Goal: Task Accomplishment & Management: Use online tool/utility

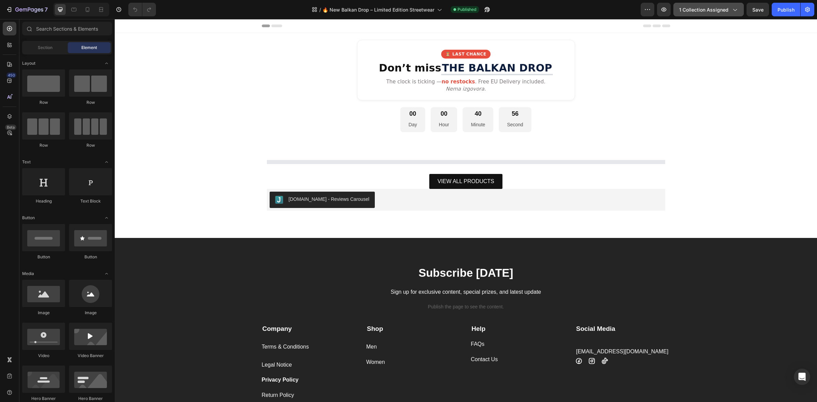
click at [696, 7] on span "1 collection assigned" at bounding box center [703, 9] width 49 height 7
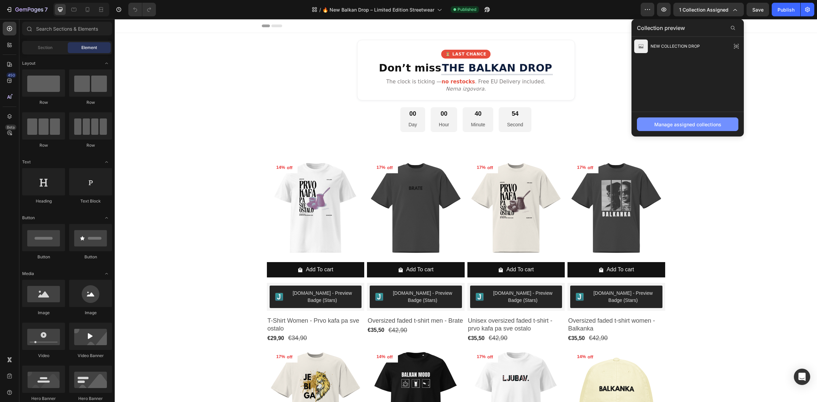
click at [680, 126] on div "Manage assigned collections" at bounding box center [687, 124] width 67 height 7
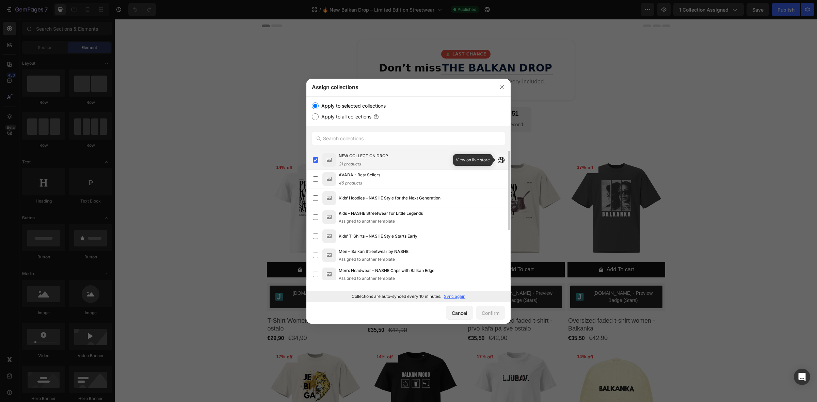
click at [497, 158] on button "button" at bounding box center [501, 160] width 12 height 12
drag, startPoint x: 386, startPoint y: 63, endPoint x: 500, endPoint y: 82, distance: 115.6
click at [500, 82] on button "button" at bounding box center [501, 87] width 11 height 11
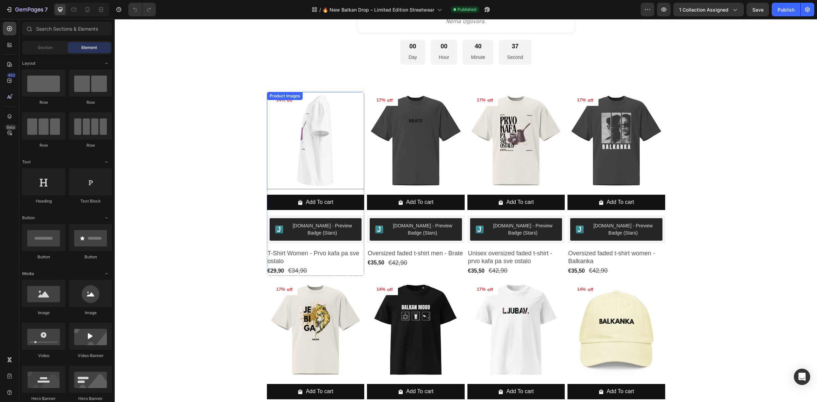
scroll to position [85, 0]
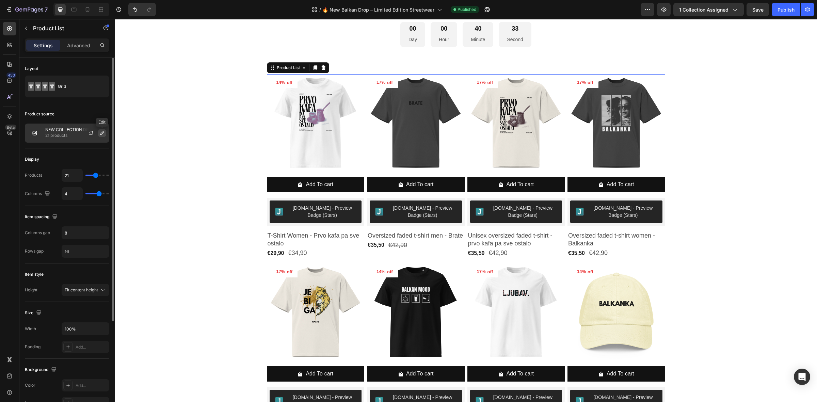
click at [102, 134] on icon "button" at bounding box center [101, 132] width 5 height 5
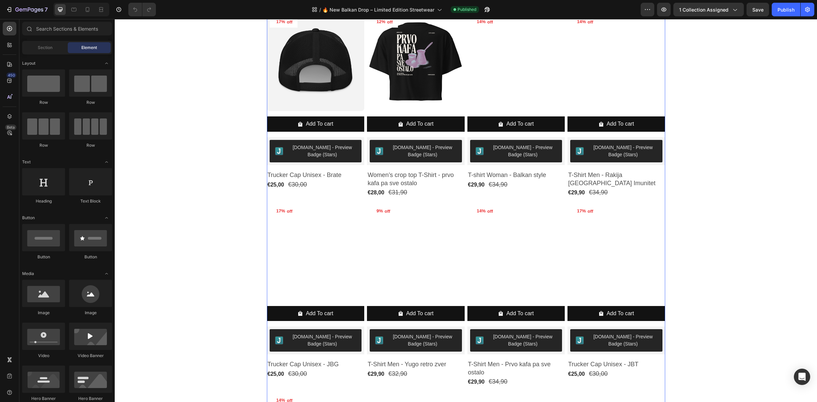
scroll to position [894, 0]
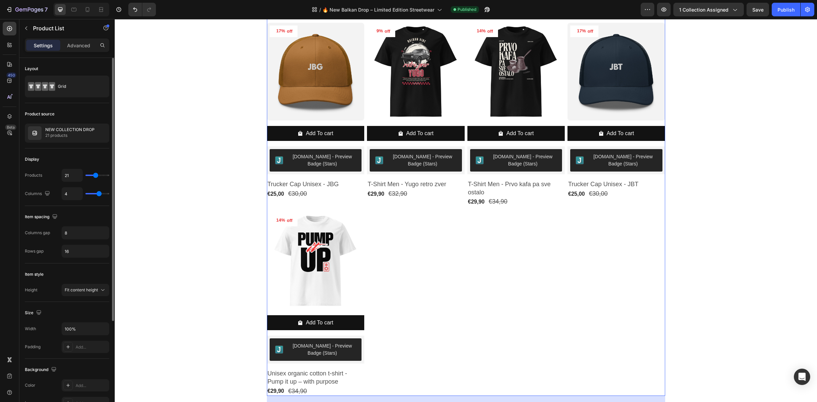
type input "19"
type input "28"
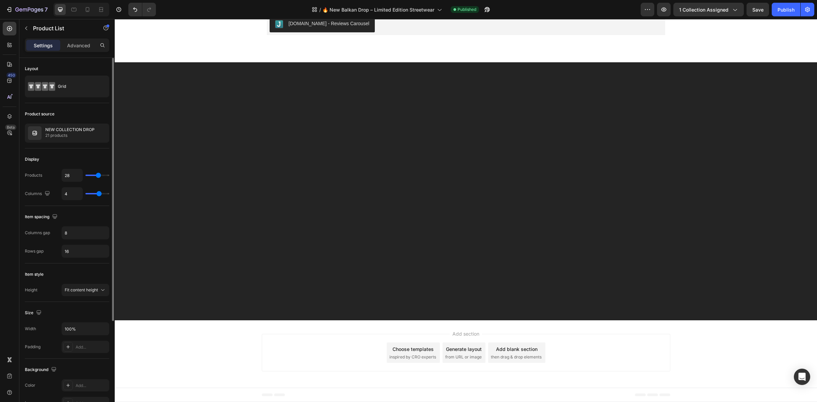
type input "29"
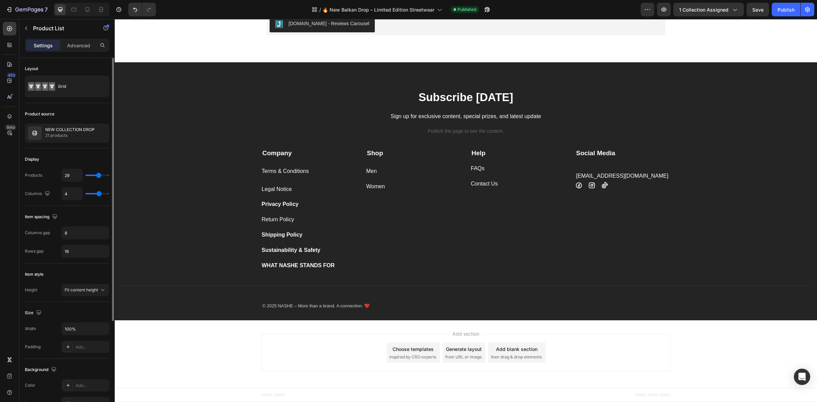
type input "30"
type input "31"
type input "33"
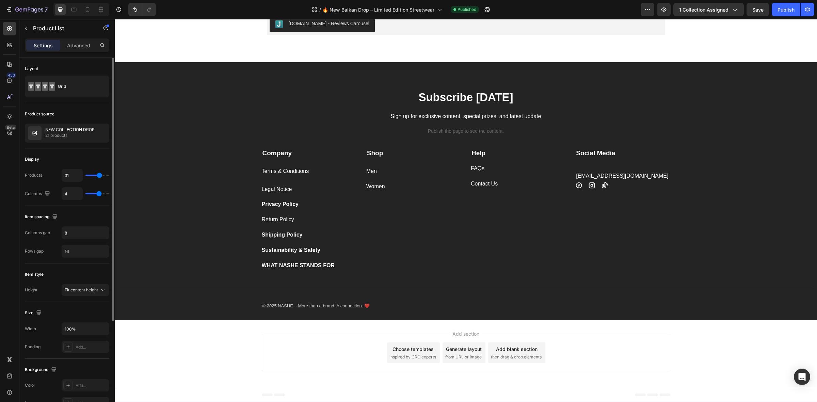
type input "33"
type input "34"
type input "35"
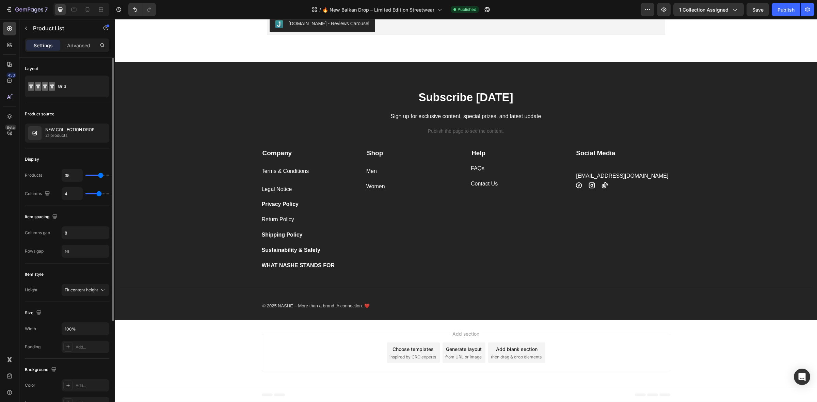
type input "36"
type input "35"
drag, startPoint x: 94, startPoint y: 174, endPoint x: 101, endPoint y: 174, distance: 6.8
type input "35"
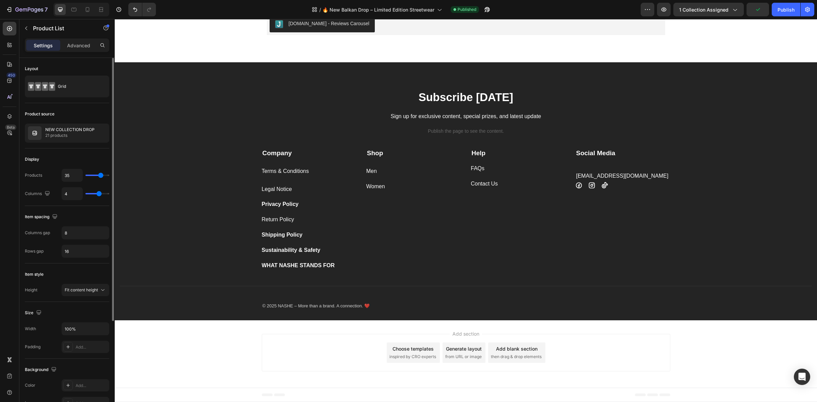
click at [101, 175] on input "range" at bounding box center [97, 175] width 24 height 1
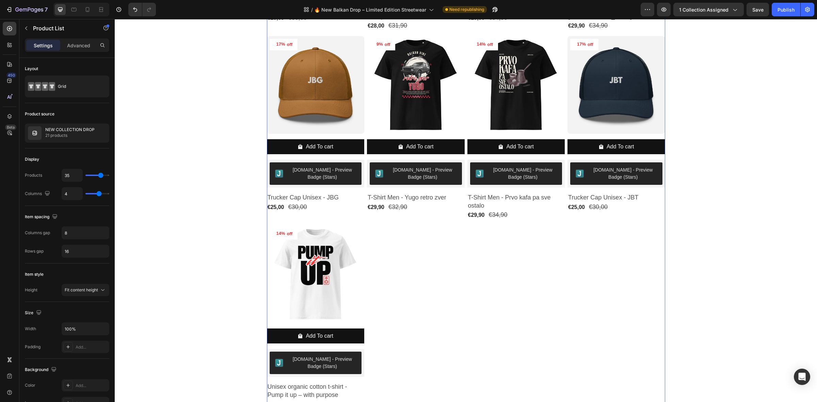
scroll to position [1106, 0]
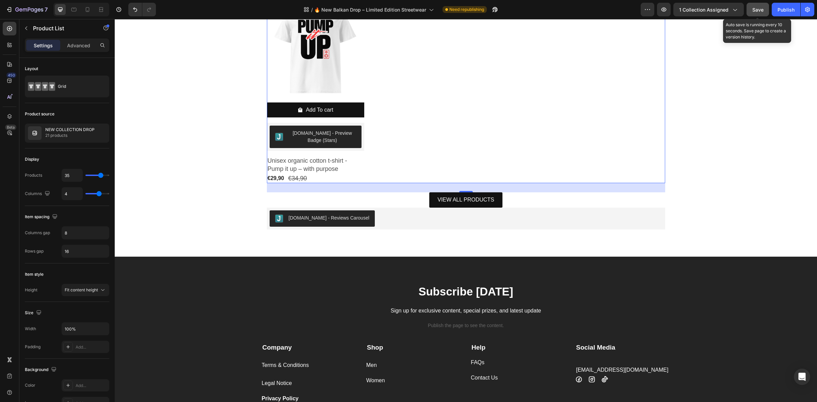
click at [761, 6] on div "Save" at bounding box center [757, 9] width 11 height 7
click at [781, 11] on div "Publish" at bounding box center [786, 9] width 17 height 7
